Goal: Obtain resource: Obtain resource

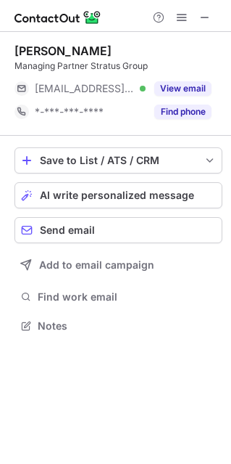
scroll to position [315, 231]
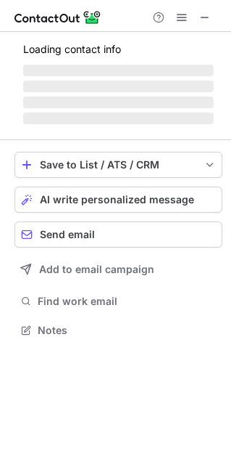
scroll to position [315, 231]
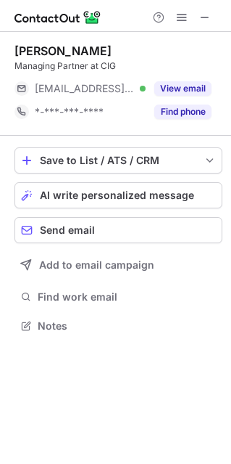
click at [181, 118] on button "Find phone" at bounding box center [183, 111] width 57 height 15
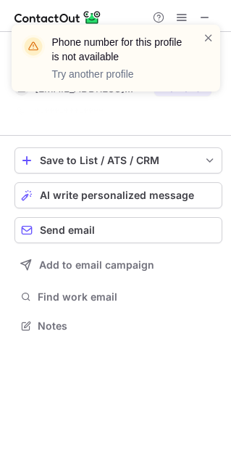
scroll to position [292, 231]
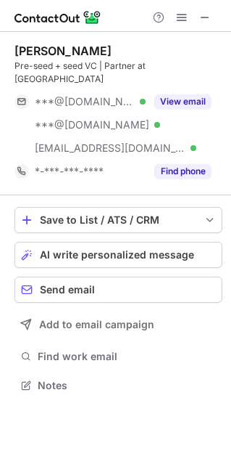
scroll to position [361, 231]
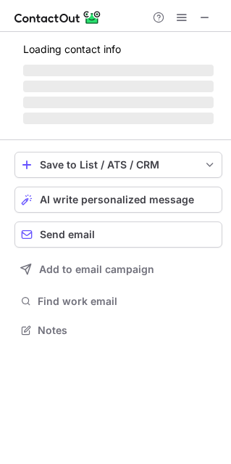
scroll to position [375, 231]
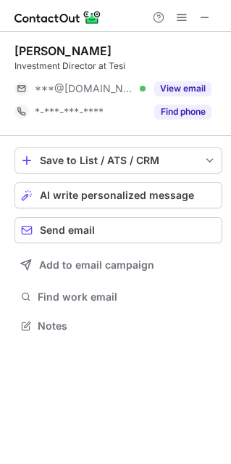
scroll to position [315, 231]
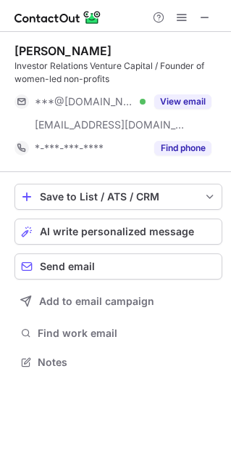
scroll to position [351, 231]
click at [209, 18] on span at bounding box center [205, 18] width 12 height 12
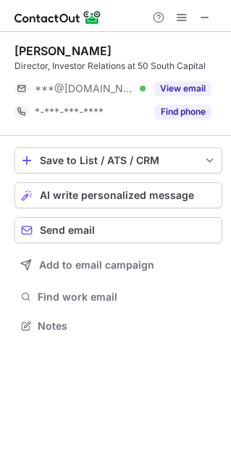
scroll to position [315, 231]
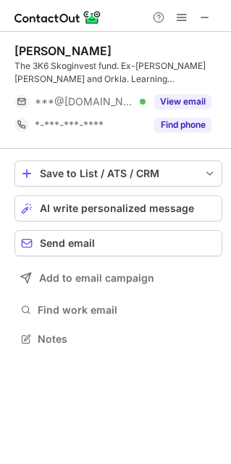
scroll to position [328, 231]
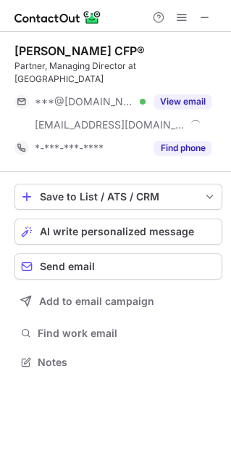
scroll to position [338, 231]
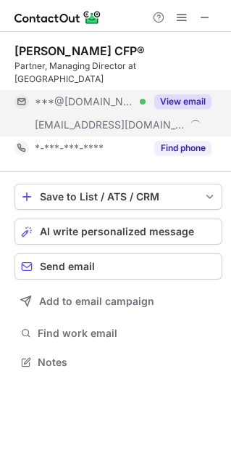
click at [191, 94] on button "View email" at bounding box center [183, 101] width 57 height 15
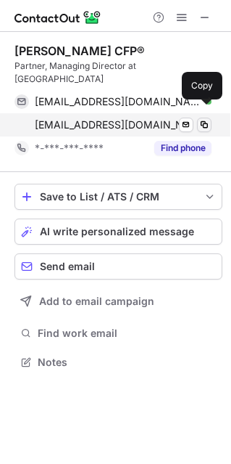
click at [203, 119] on span at bounding box center [205, 125] width 12 height 12
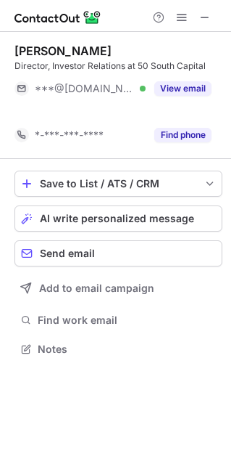
scroll to position [315, 231]
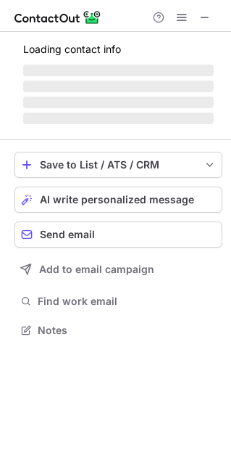
scroll to position [338, 231]
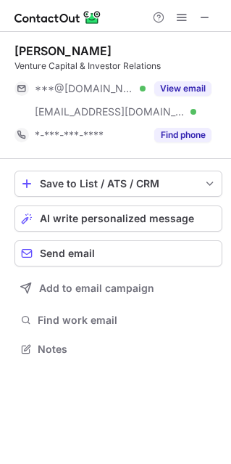
scroll to position [338, 231]
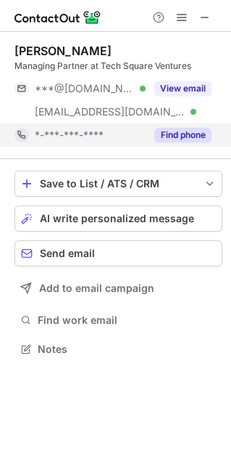
click at [197, 140] on button "Find phone" at bounding box center [183, 135] width 57 height 15
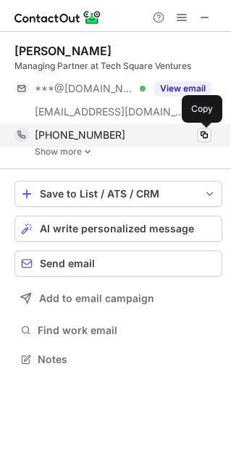
click at [203, 133] on span at bounding box center [205, 135] width 12 height 12
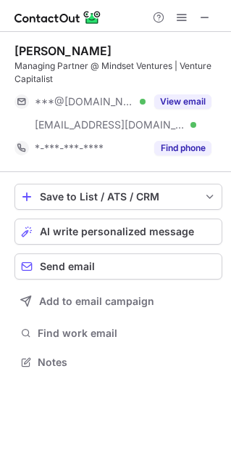
scroll to position [351, 231]
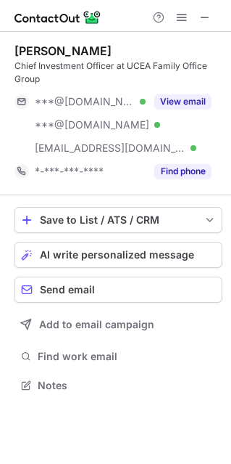
scroll to position [375, 231]
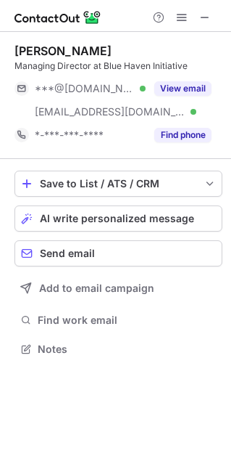
scroll to position [338, 231]
click at [207, 18] on span at bounding box center [205, 18] width 12 height 12
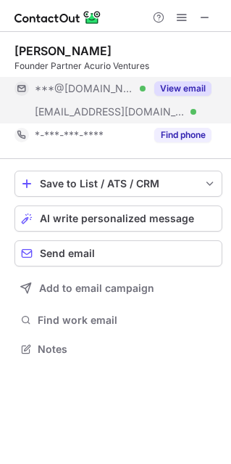
click at [181, 94] on button "View email" at bounding box center [183, 88] width 57 height 15
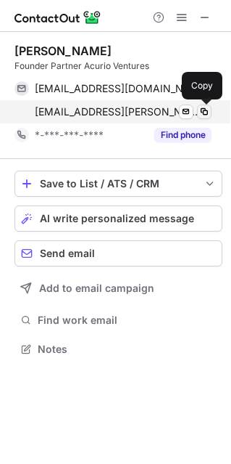
click at [206, 115] on span at bounding box center [205, 112] width 12 height 12
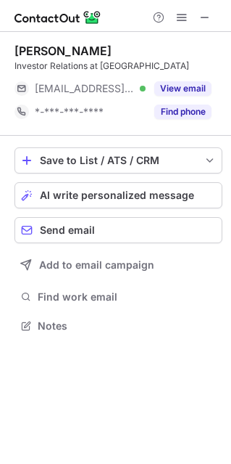
scroll to position [315, 231]
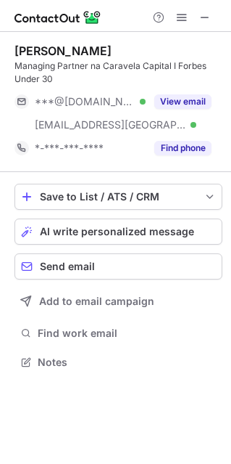
scroll to position [351, 231]
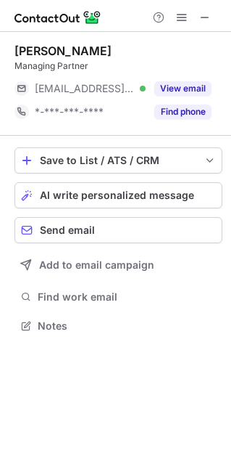
scroll to position [7, 7]
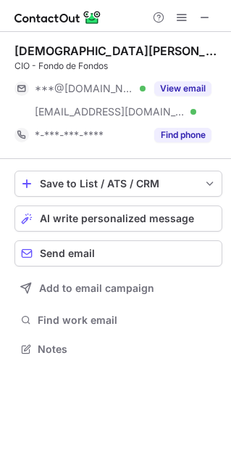
scroll to position [338, 231]
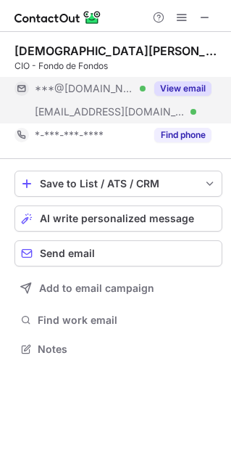
click at [180, 91] on button "View email" at bounding box center [183, 88] width 57 height 15
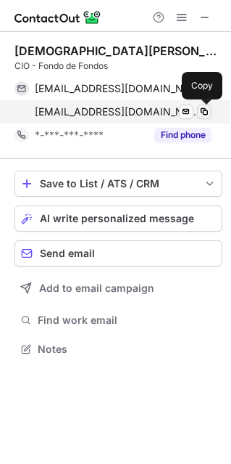
click at [207, 110] on span at bounding box center [205, 112] width 12 height 12
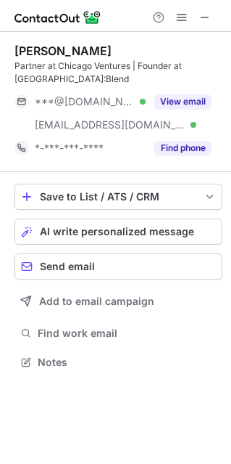
scroll to position [351, 231]
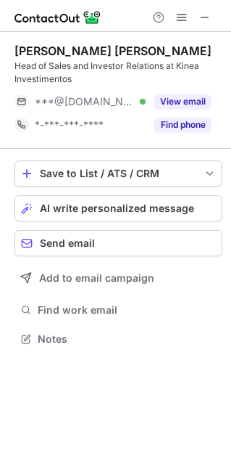
scroll to position [328, 231]
click at [207, 12] on span at bounding box center [205, 18] width 12 height 12
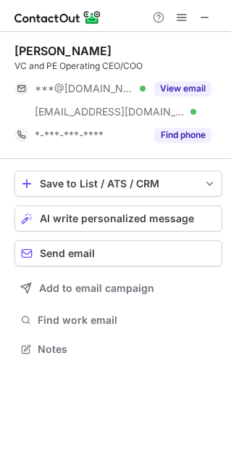
scroll to position [338, 231]
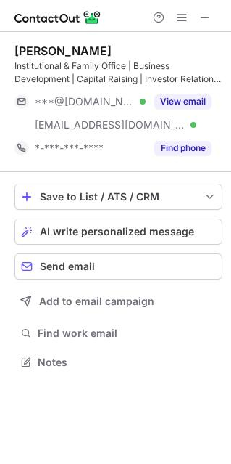
scroll to position [351, 231]
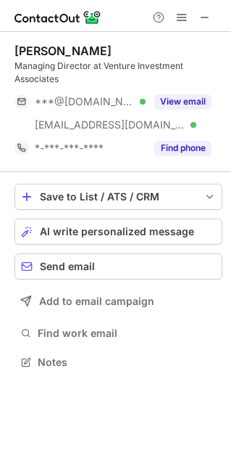
scroll to position [351, 231]
click at [208, 20] on span at bounding box center [205, 18] width 12 height 12
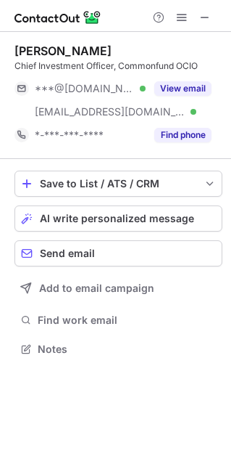
scroll to position [338, 231]
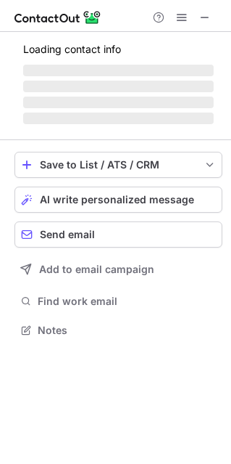
scroll to position [315, 231]
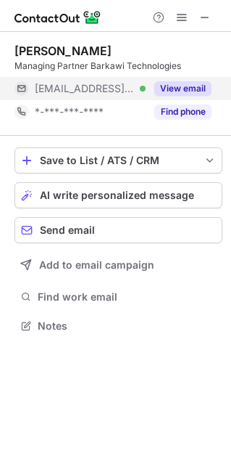
click at [181, 84] on button "View email" at bounding box center [183, 88] width 57 height 15
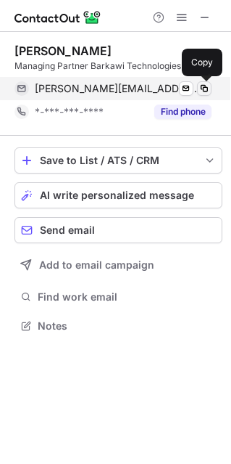
click at [202, 89] on span at bounding box center [205, 89] width 12 height 12
